Goal: Task Accomplishment & Management: Use online tool/utility

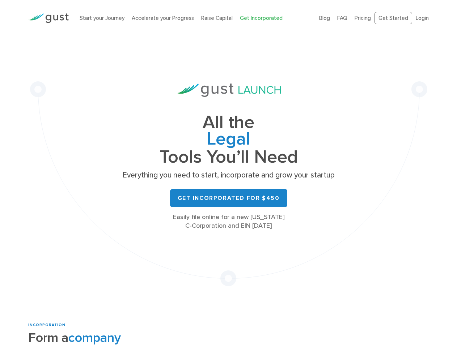
click at [228, 174] on p "Everything you need to start, incorporate and grow your startup" at bounding box center [228, 175] width 217 height 10
